Goal: Task Accomplishment & Management: Manage account settings

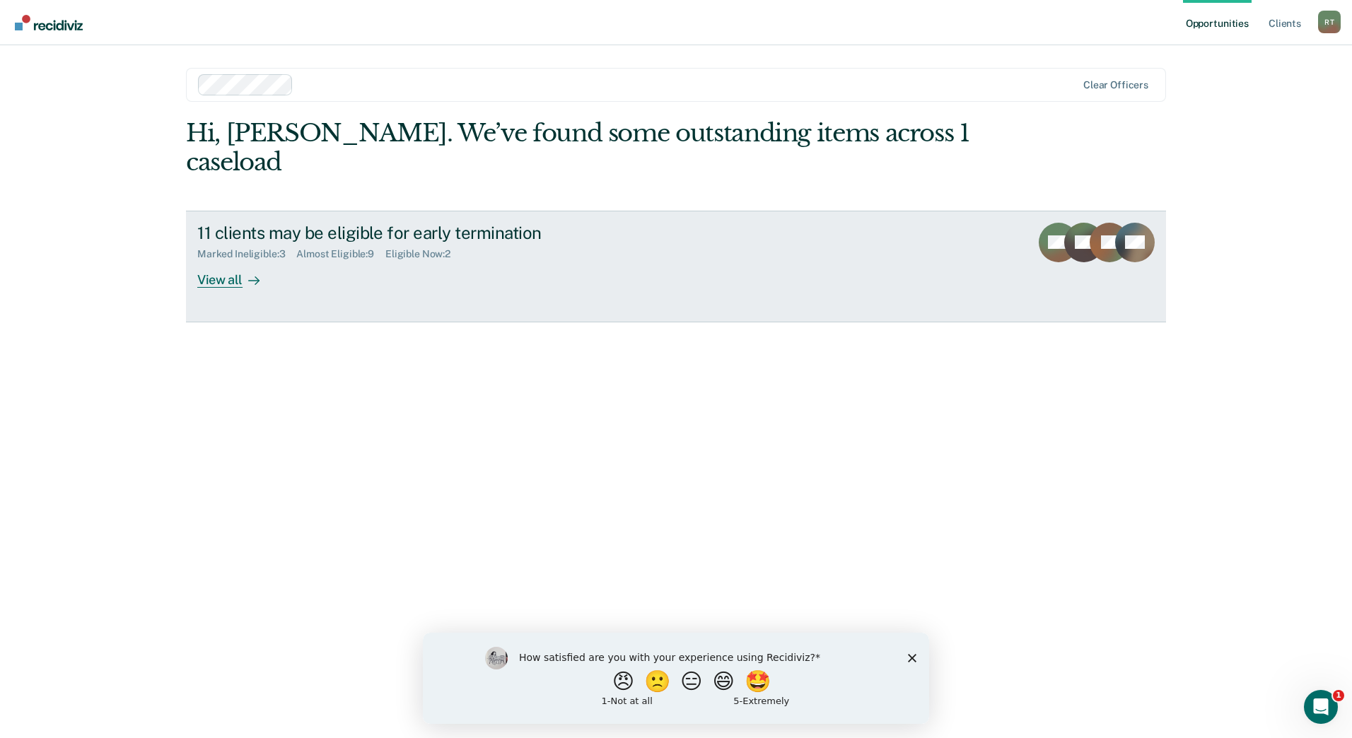
click at [521, 233] on div "11 clients may be eligible for early termination Marked Ineligible : 3 Almost E…" at bounding box center [462, 255] width 530 height 65
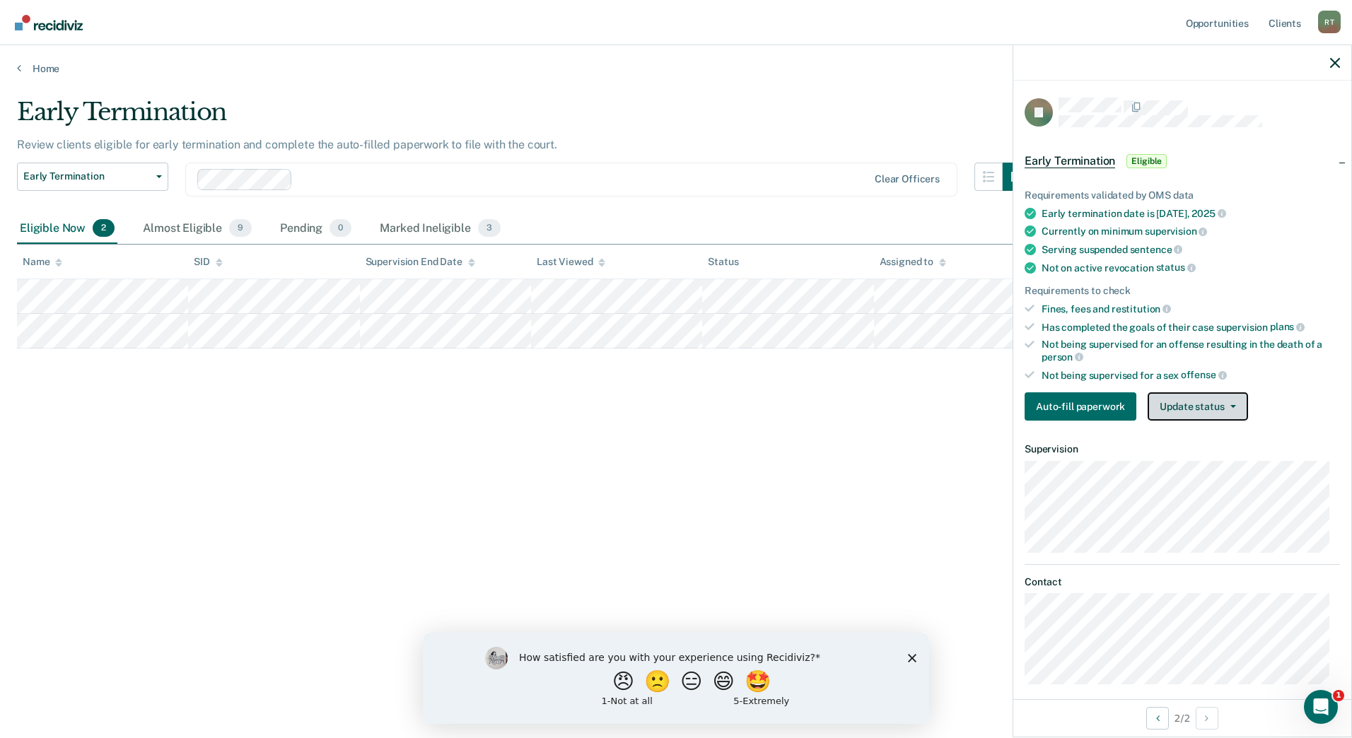
click at [1188, 406] on button "Update status" at bounding box center [1198, 407] width 100 height 28
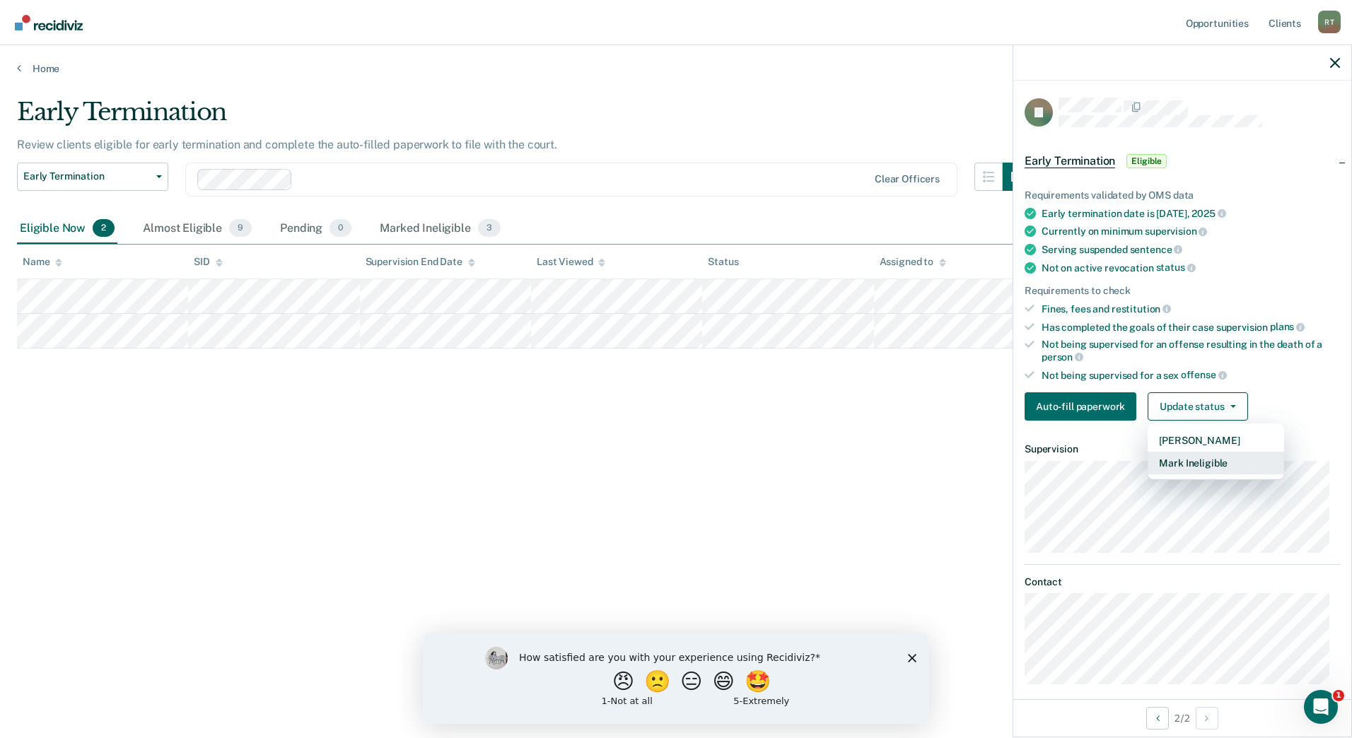
click at [1200, 463] on button "Mark Ineligible" at bounding box center [1216, 463] width 137 height 23
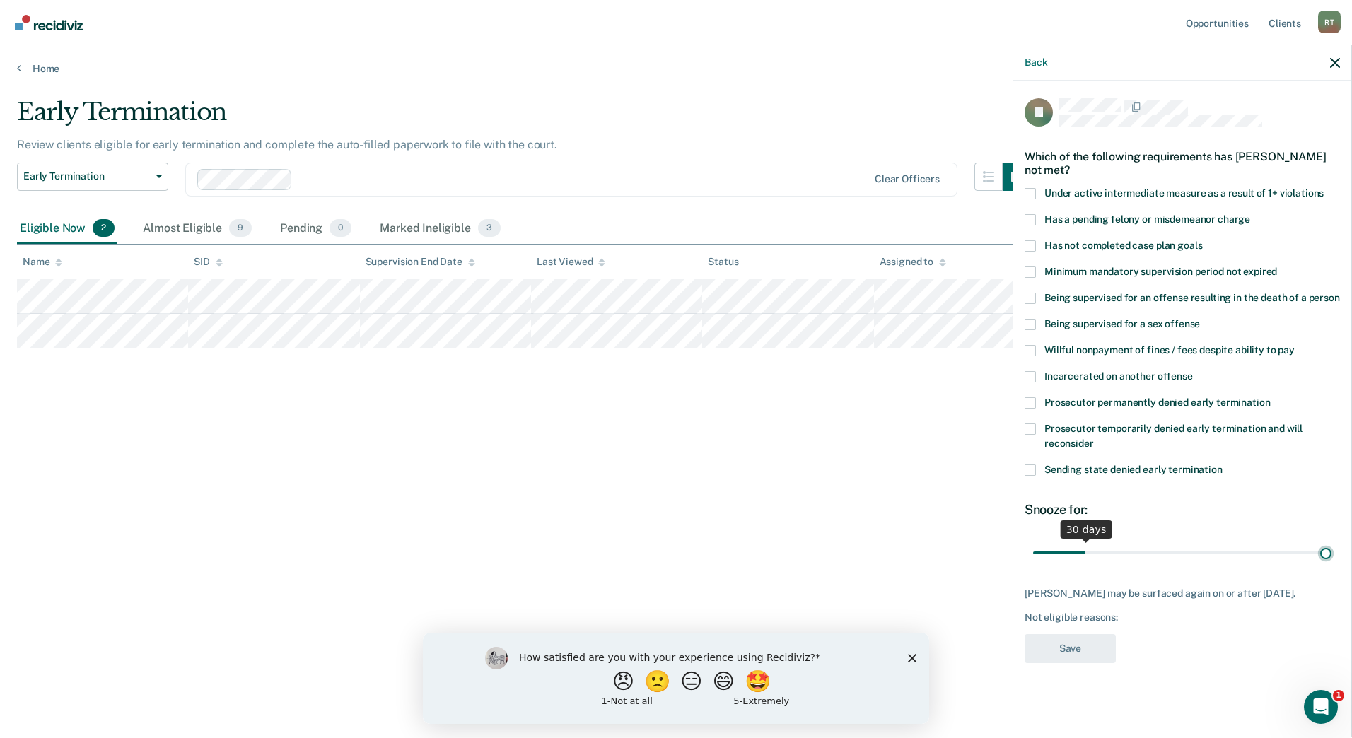
type input "180"
click at [1330, 552] on input "range" at bounding box center [1182, 552] width 298 height 25
drag, startPoint x: 1328, startPoint y: 552, endPoint x: 1355, endPoint y: 552, distance: 26.2
click at [1332, 552] on input "range" at bounding box center [1182, 552] width 298 height 25
click at [1030, 219] on span at bounding box center [1030, 219] width 11 height 11
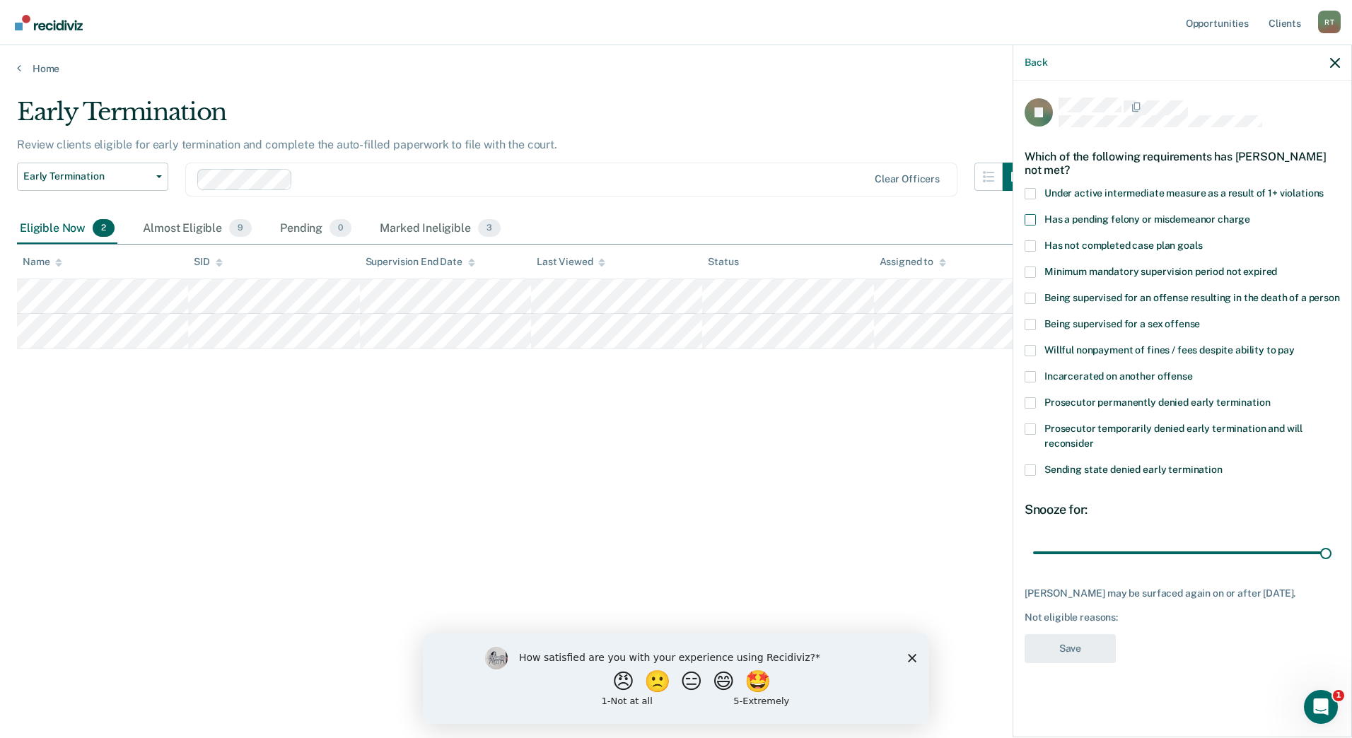
click at [1251, 214] on input "Has a pending felony or misdemeanor charge" at bounding box center [1251, 214] width 0 height 0
click at [1028, 241] on span at bounding box center [1030, 245] width 11 height 11
click at [1202, 240] on input "Has not completed case plan goals" at bounding box center [1202, 240] width 0 height 0
click at [1029, 221] on span at bounding box center [1030, 219] width 11 height 11
click at [1251, 214] on input "Has a pending felony or misdemeanor charge" at bounding box center [1251, 214] width 0 height 0
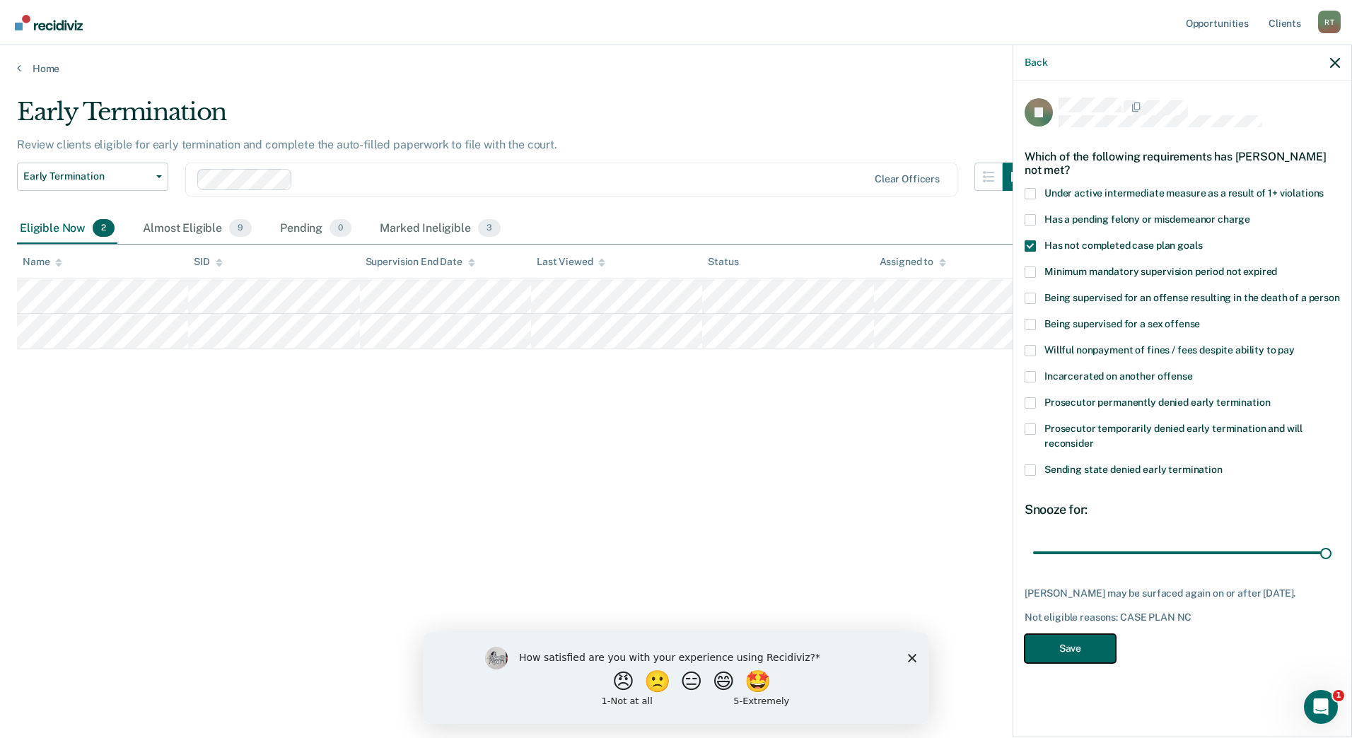
click at [1079, 646] on button "Save" at bounding box center [1070, 648] width 91 height 29
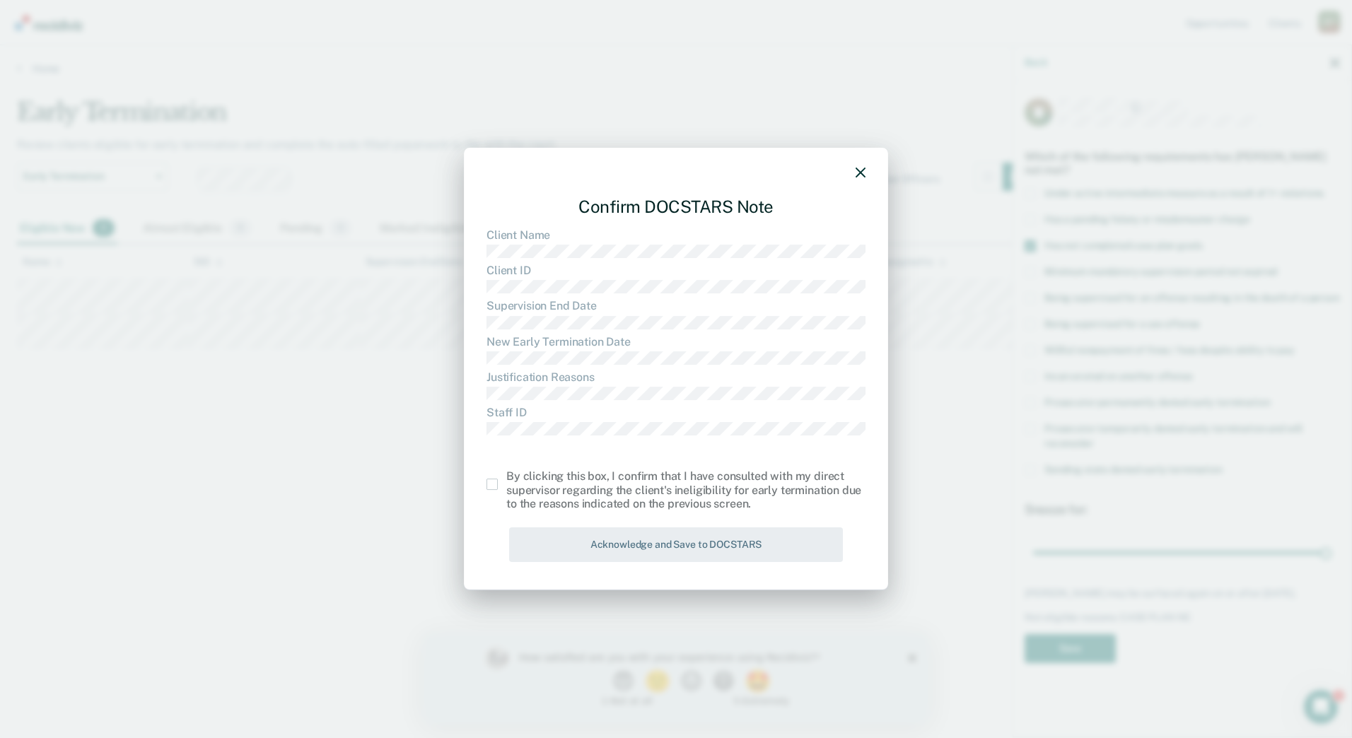
click at [489, 486] on span at bounding box center [492, 484] width 11 height 11
click at [506, 479] on input "checkbox" at bounding box center [506, 479] width 0 height 0
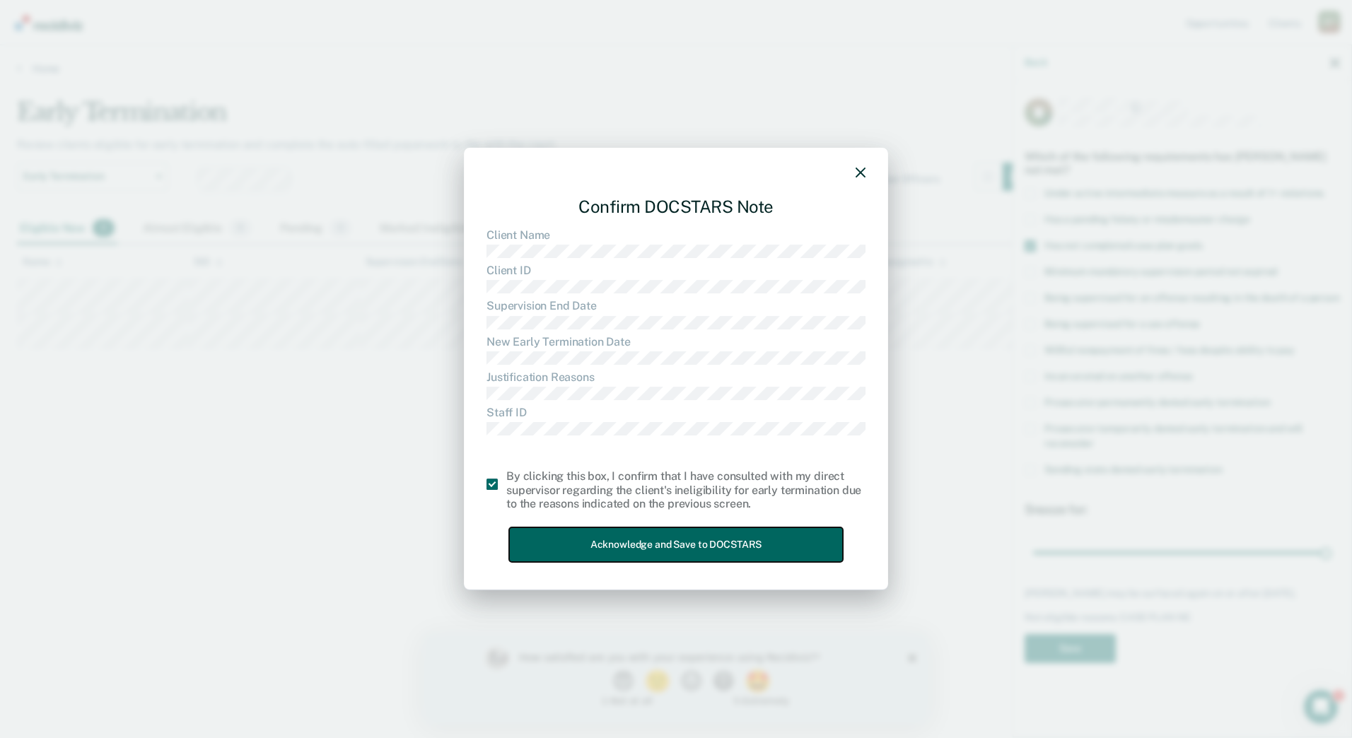
click at [564, 557] on button "Acknowledge and Save to DOCSTARS" at bounding box center [676, 545] width 334 height 35
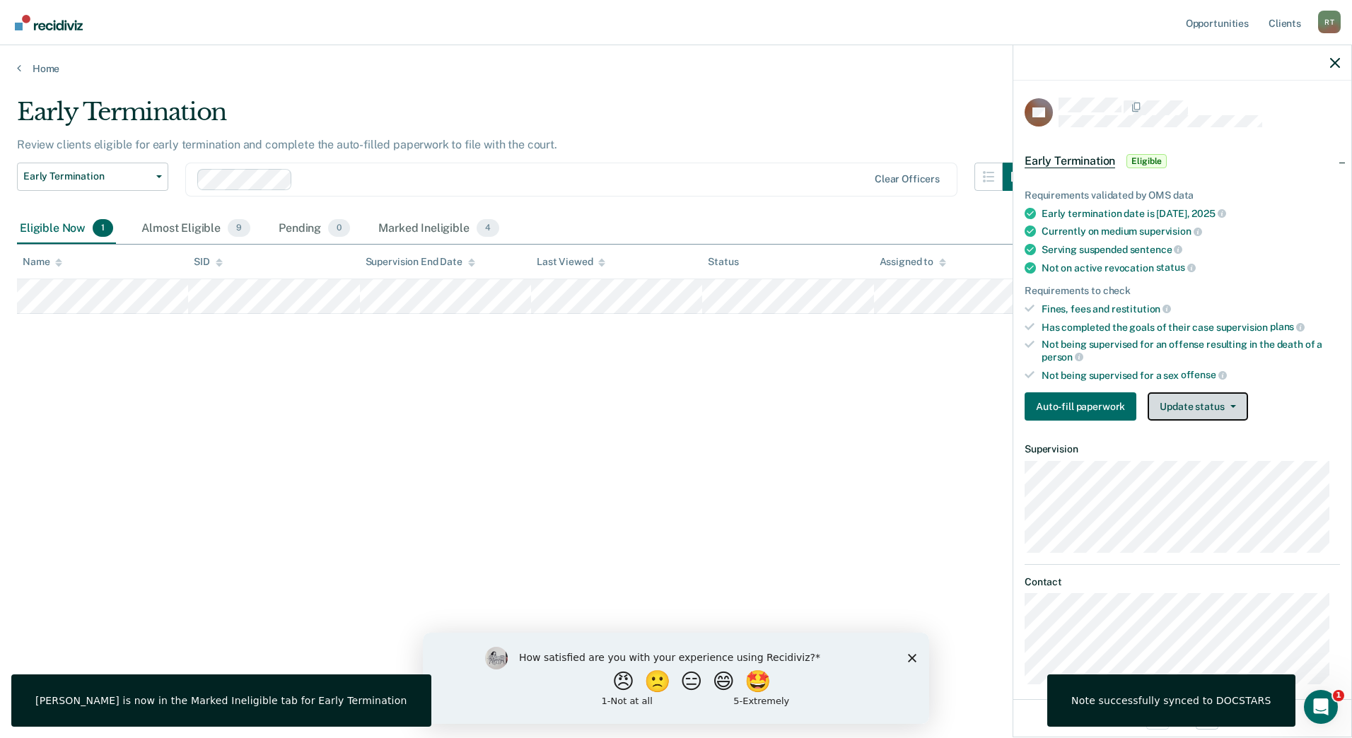
click at [1190, 408] on button "Update status" at bounding box center [1198, 407] width 100 height 28
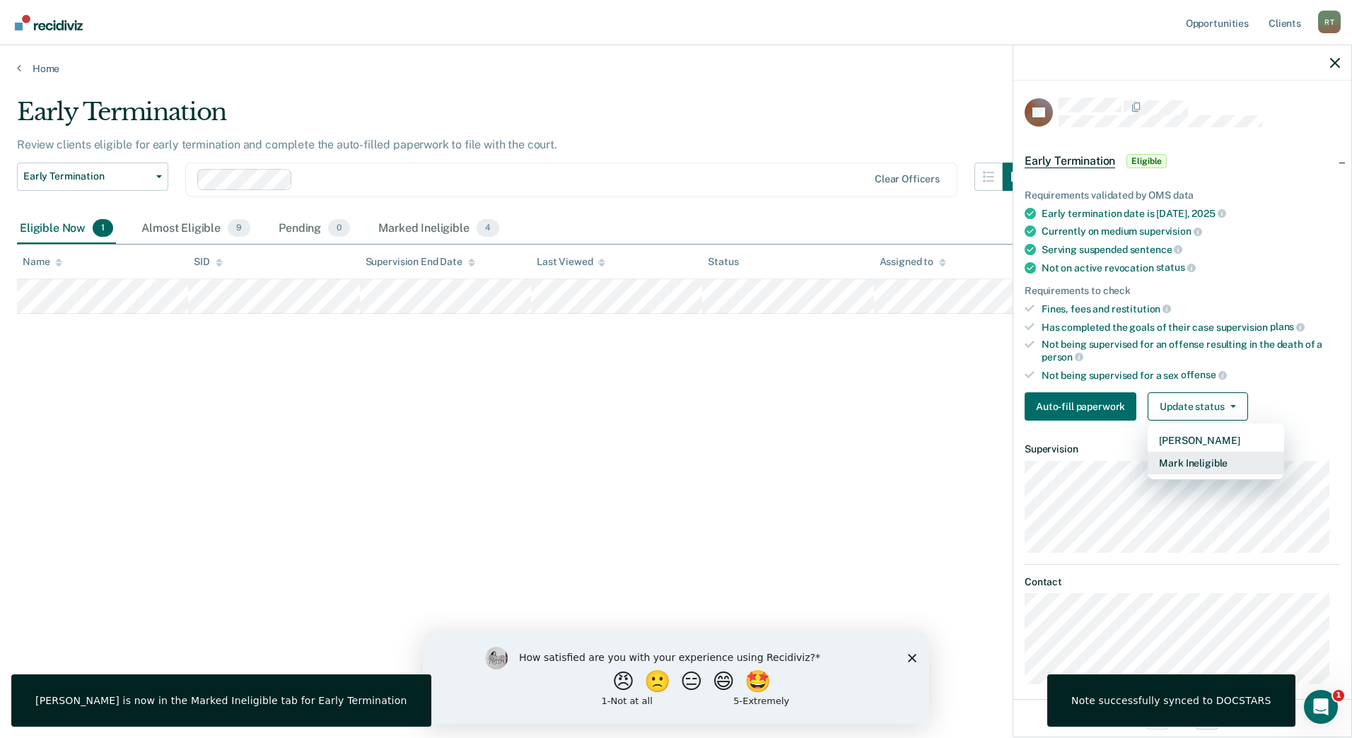
click at [1189, 463] on button "Mark Ineligible" at bounding box center [1216, 463] width 137 height 23
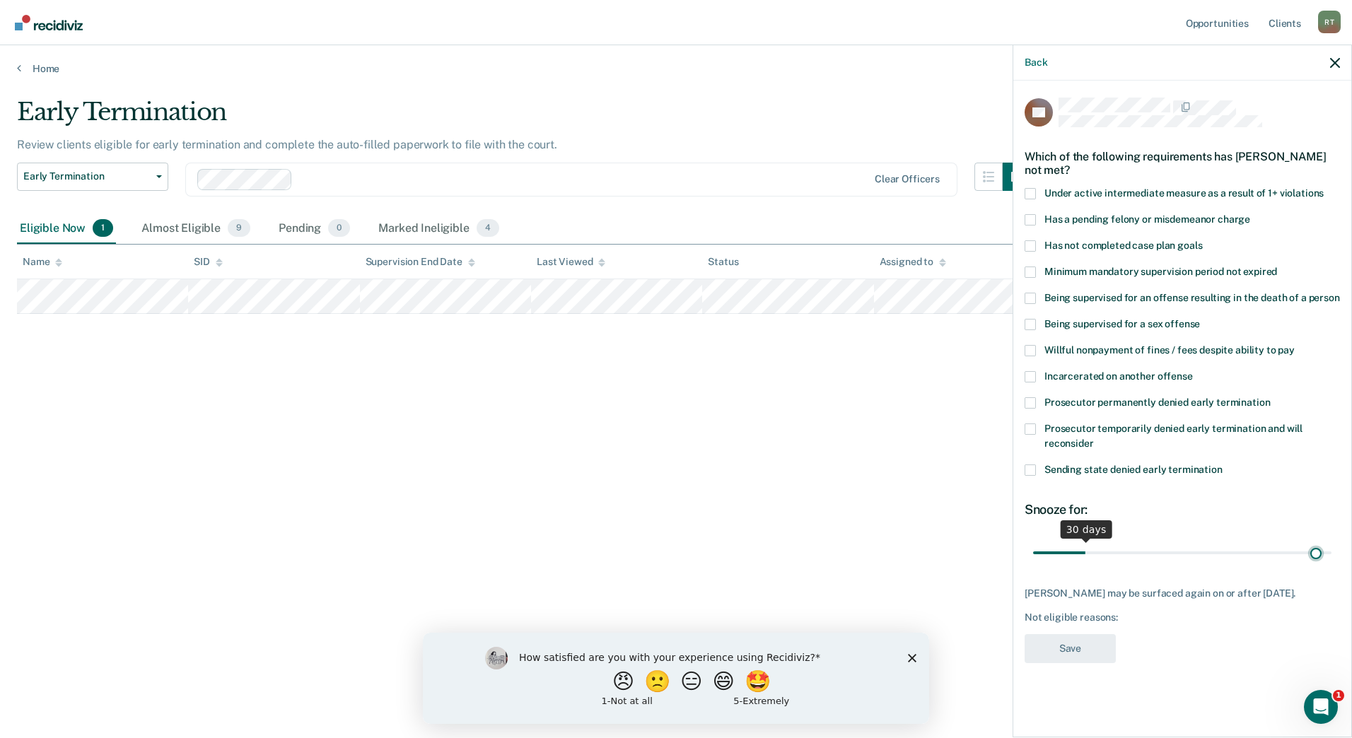
click at [1317, 552] on input "range" at bounding box center [1182, 552] width 298 height 25
drag, startPoint x: 1318, startPoint y: 552, endPoint x: 1355, endPoint y: 552, distance: 36.1
type input "180"
click at [1332, 552] on input "range" at bounding box center [1182, 552] width 298 height 25
click at [1032, 244] on span at bounding box center [1030, 245] width 11 height 11
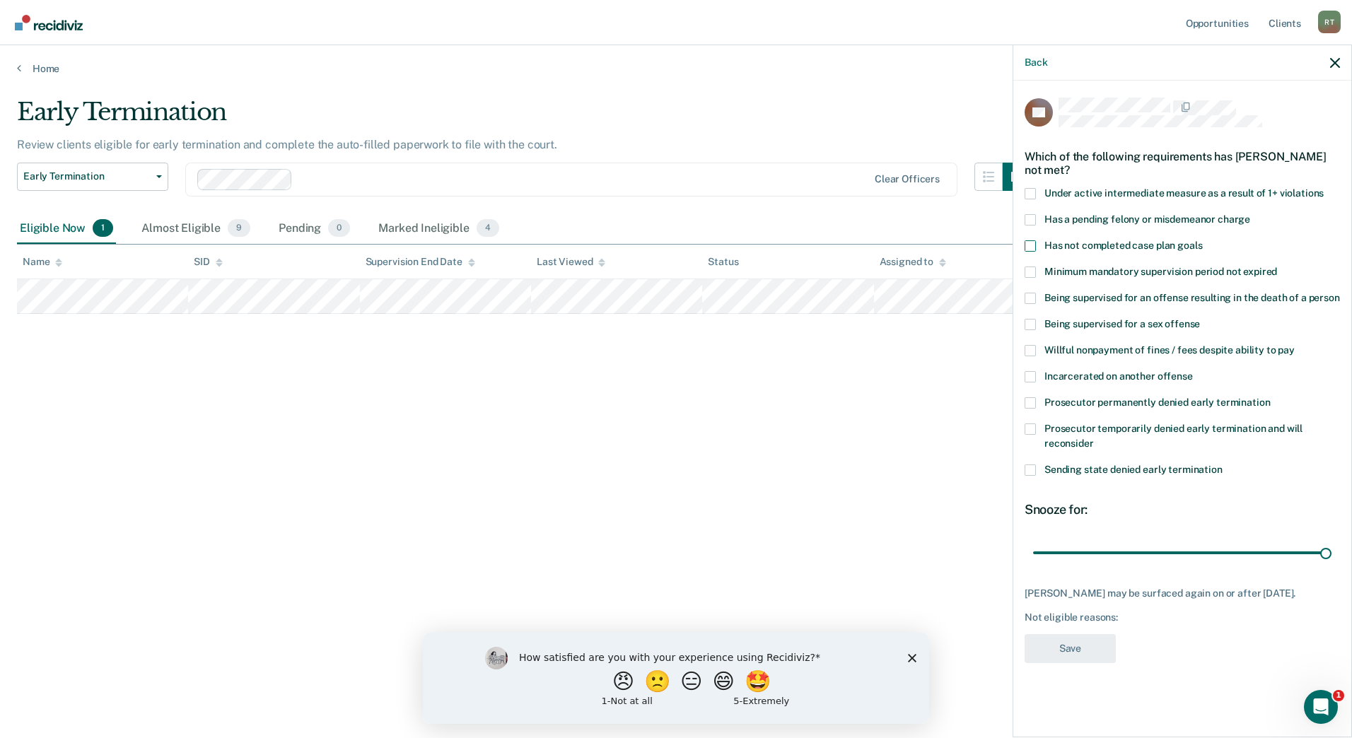
click at [1202, 240] on input "Has not completed case plan goals" at bounding box center [1202, 240] width 0 height 0
click at [1062, 651] on button "Save" at bounding box center [1070, 648] width 91 height 29
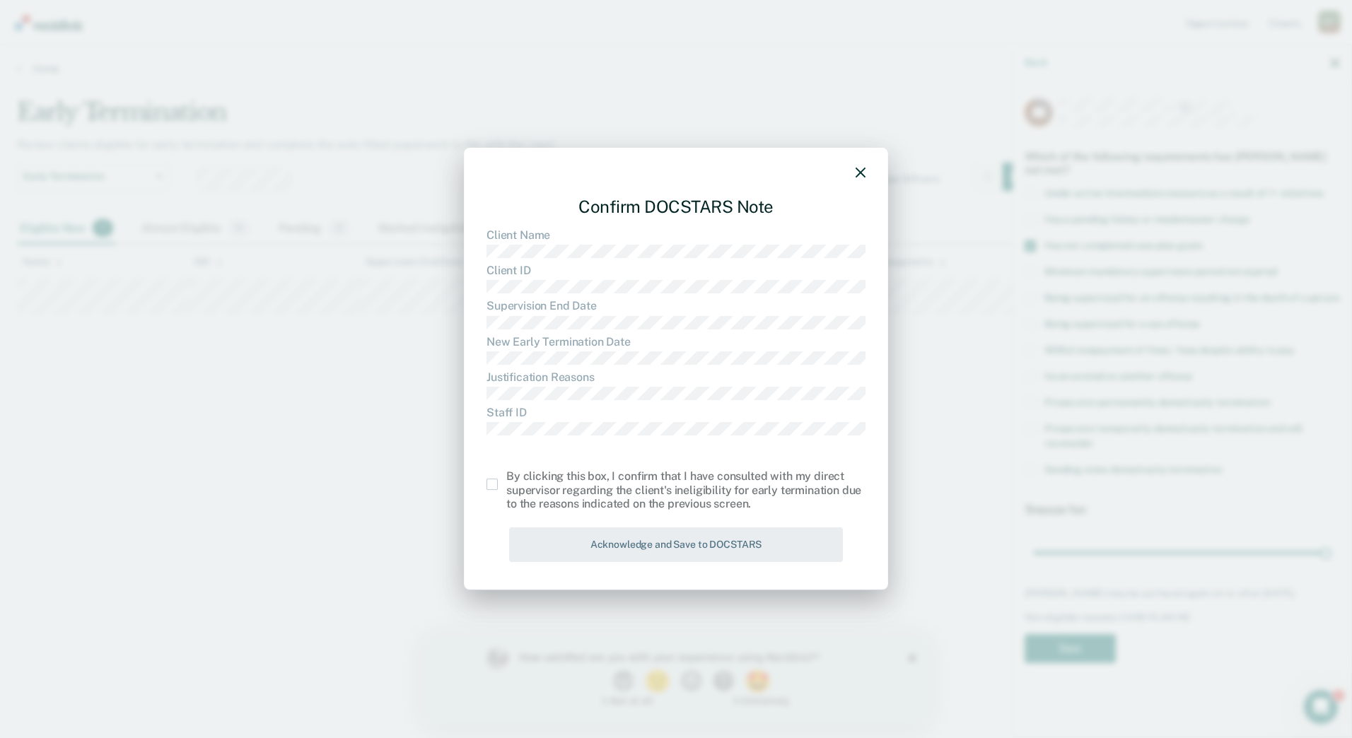
click at [492, 486] on span at bounding box center [492, 484] width 11 height 11
click at [506, 479] on input "checkbox" at bounding box center [506, 479] width 0 height 0
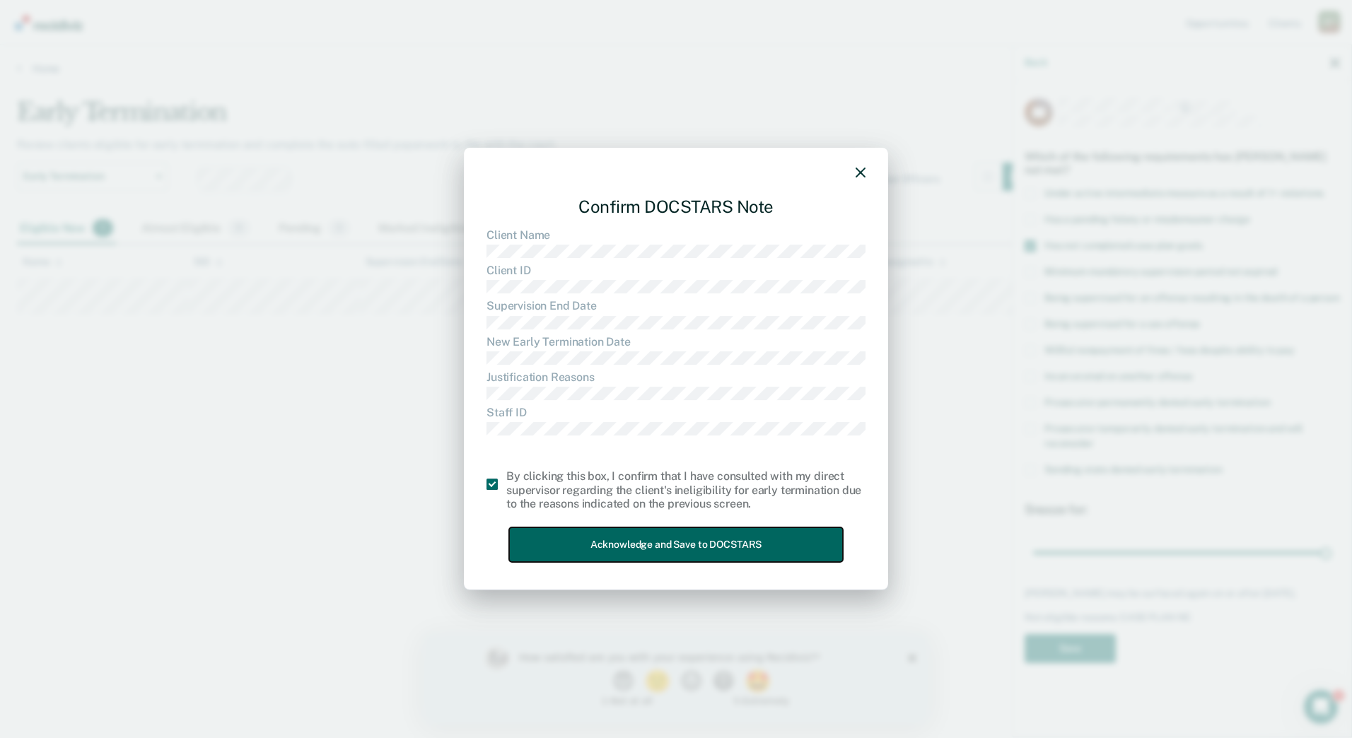
click at [556, 546] on button "Acknowledge and Save to DOCSTARS" at bounding box center [676, 545] width 334 height 35
